Goal: Register for event/course

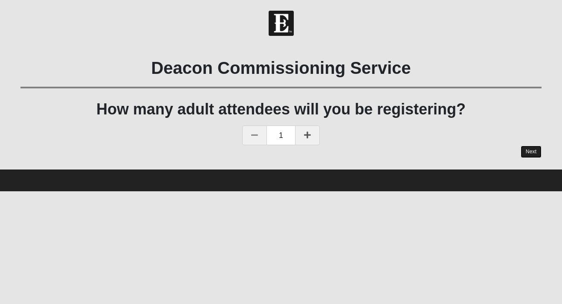
click at [528, 152] on link "Next" at bounding box center [531, 151] width 21 height 12
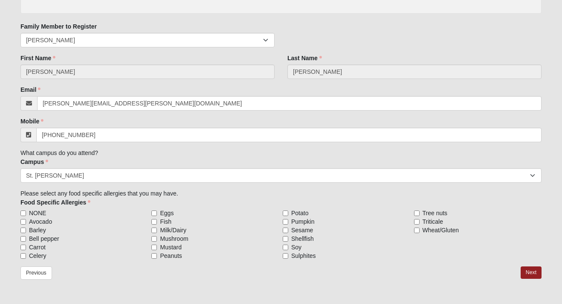
scroll to position [161, 0]
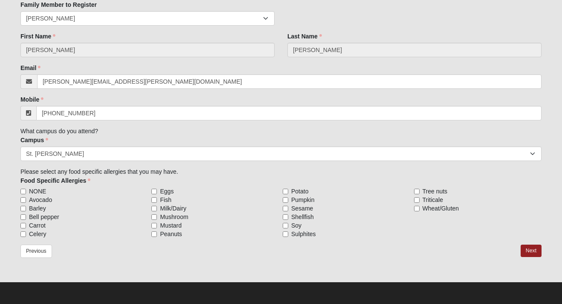
click at [35, 191] on span "NONE" at bounding box center [37, 191] width 17 height 9
click at [26, 191] on input "NONE" at bounding box center [23, 191] width 6 height 6
checkbox input "true"
click at [530, 251] on link "Next" at bounding box center [531, 250] width 21 height 12
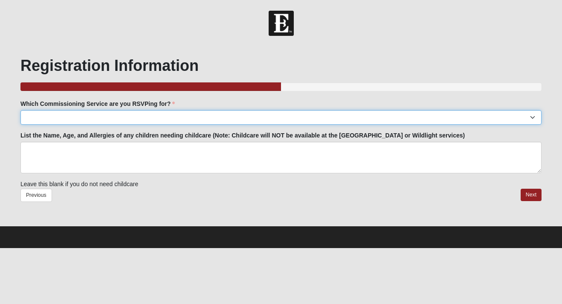
click at [93, 117] on select "[GEOGRAPHIC_DATA]: [DATE] 6:00pm | [GEOGRAPHIC_DATA] ([STREET_ADDRESS]) [GEOGRA…" at bounding box center [280, 117] width 521 height 14
click at [188, 119] on select "[GEOGRAPHIC_DATA]: [DATE] 6:00pm | [GEOGRAPHIC_DATA] ([STREET_ADDRESS]) [GEOGRA…" at bounding box center [280, 117] width 521 height 14
click at [157, 118] on select "[GEOGRAPHIC_DATA]: [DATE] 6:00pm | [GEOGRAPHIC_DATA] ([STREET_ADDRESS]) [GEOGRA…" at bounding box center [280, 117] width 521 height 14
click at [177, 121] on select "[GEOGRAPHIC_DATA]: [DATE] 6:00pm | [GEOGRAPHIC_DATA] ([STREET_ADDRESS]) [GEOGRA…" at bounding box center [280, 117] width 521 height 14
